Goal: Task Accomplishment & Management: Manage account settings

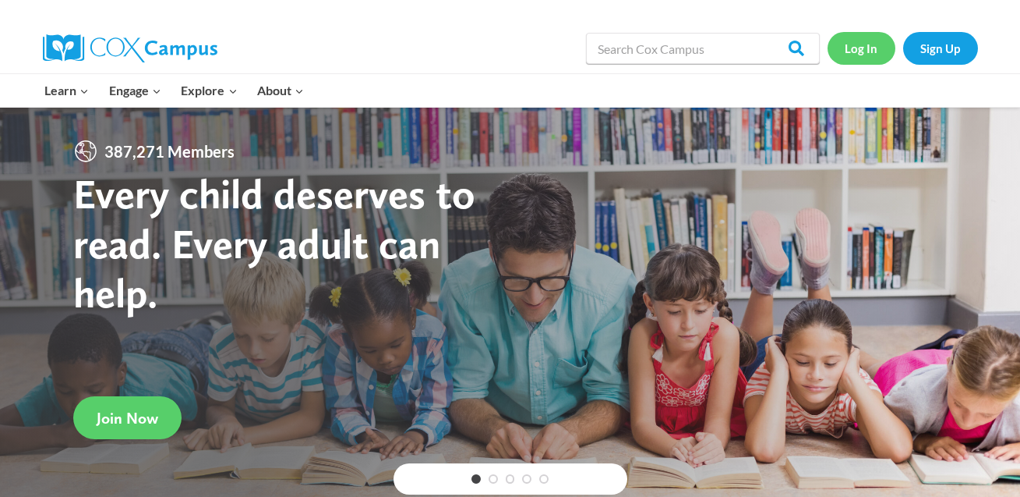
click at [858, 49] on link "Log In" at bounding box center [862, 48] width 68 height 32
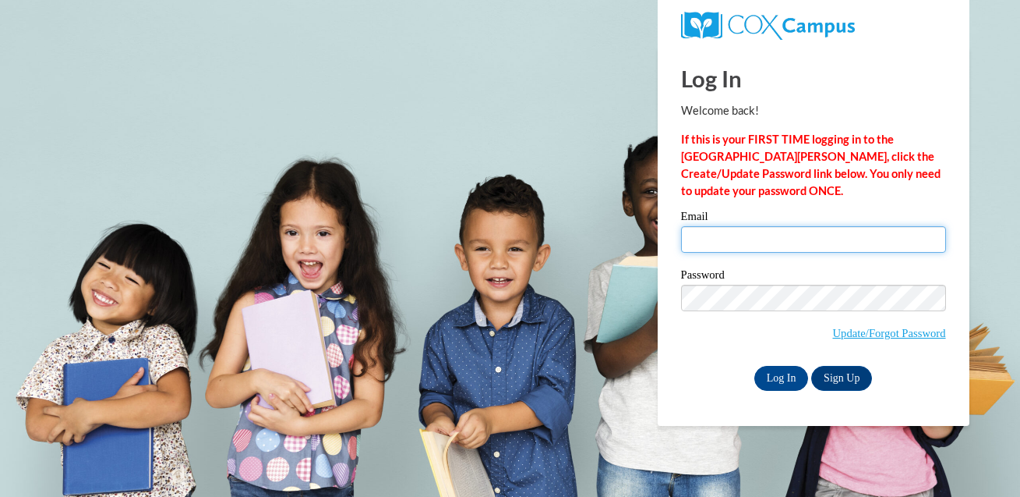
click at [786, 240] on input "Email" at bounding box center [813, 239] width 265 height 27
type input "ileta.patton@k12.hi.us"
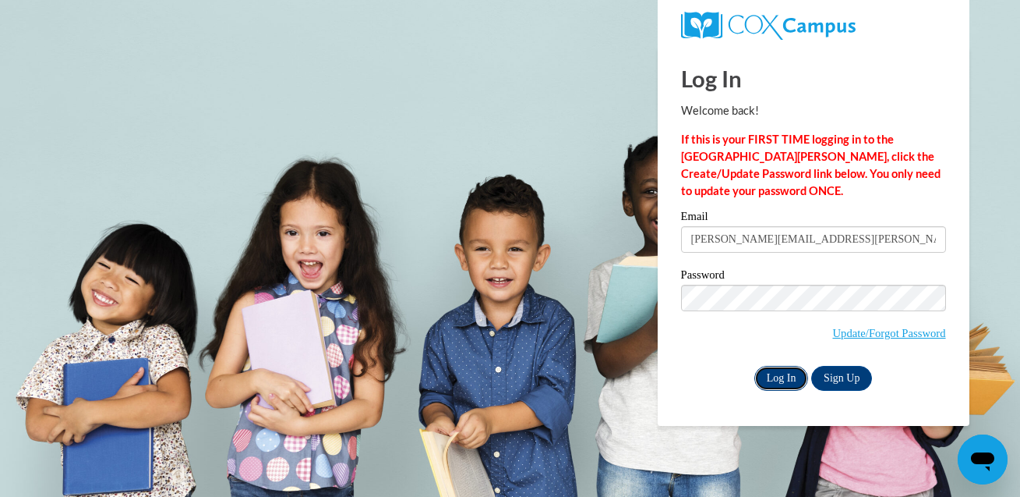
click at [769, 381] on input "Log In" at bounding box center [782, 378] width 55 height 25
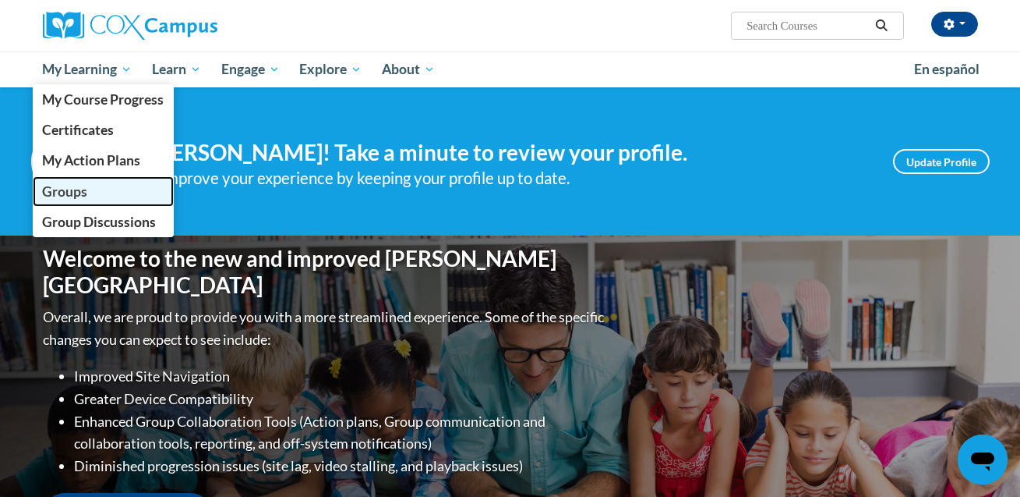
click at [80, 191] on span "Groups" at bounding box center [64, 191] width 45 height 16
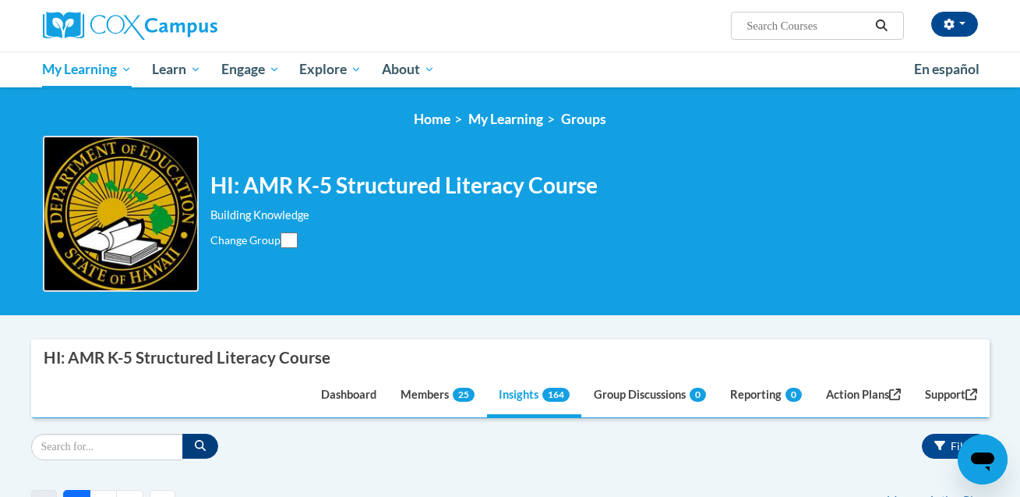
click at [790, 145] on div "HI: AMR K-5 Structured Literacy Course Building Knowledge Change Group Change G…" at bounding box center [510, 214] width 935 height 156
